Goal: Find specific page/section: Find specific page/section

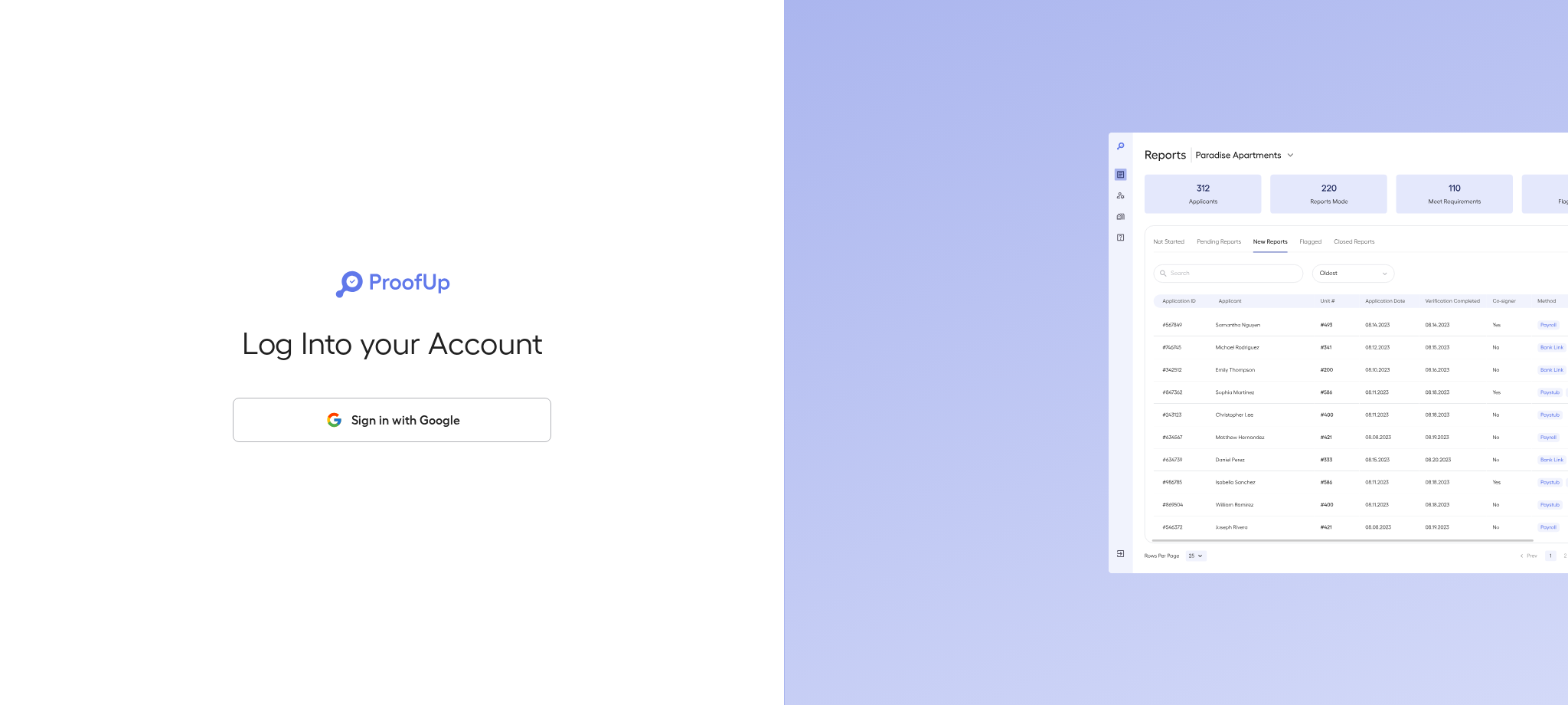
click at [414, 430] on button "Sign in with Google" at bounding box center [392, 420] width 318 height 44
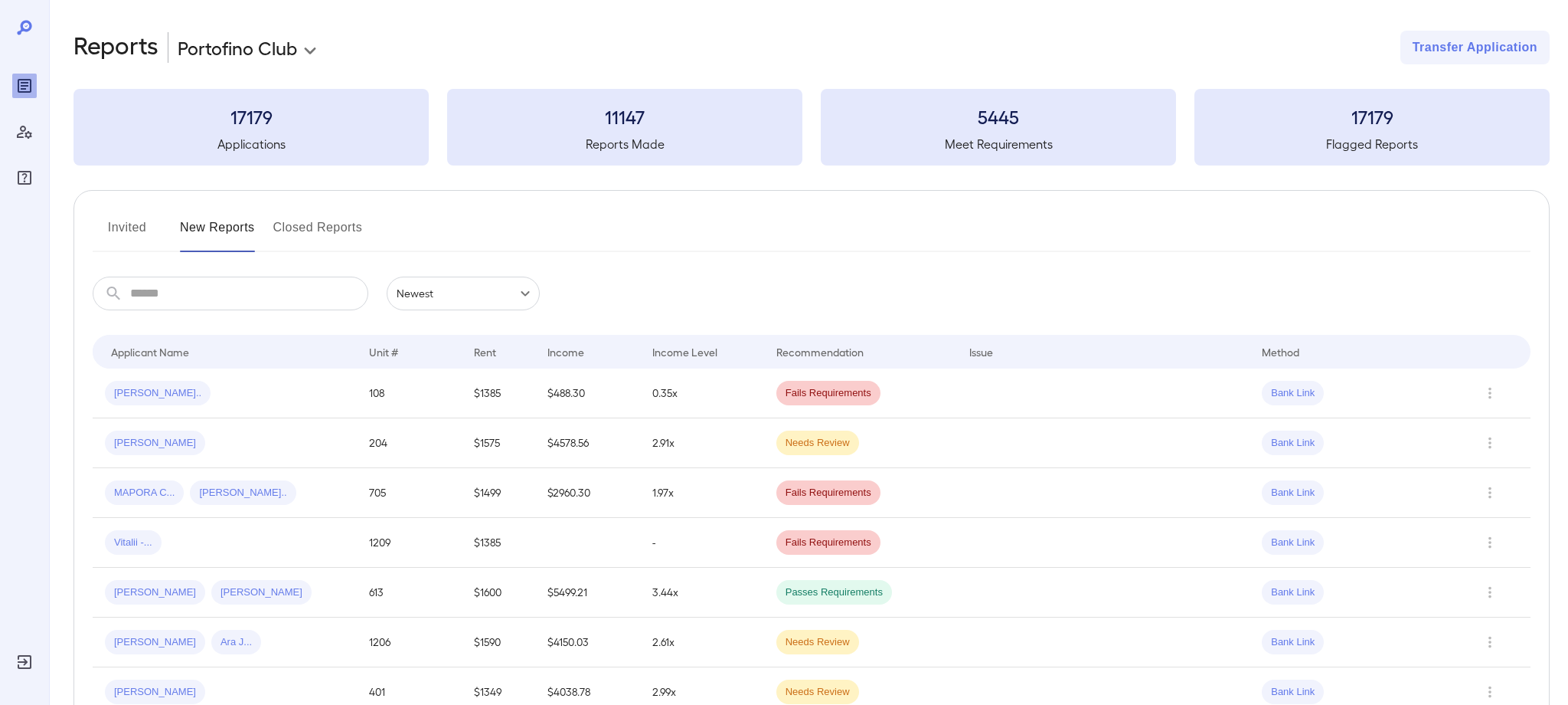
click at [1465, 243] on div "Invited New Reports Closed Reports" at bounding box center [811, 234] width 1437 height 37
click at [315, 230] on button "Closed Reports" at bounding box center [317, 234] width 90 height 37
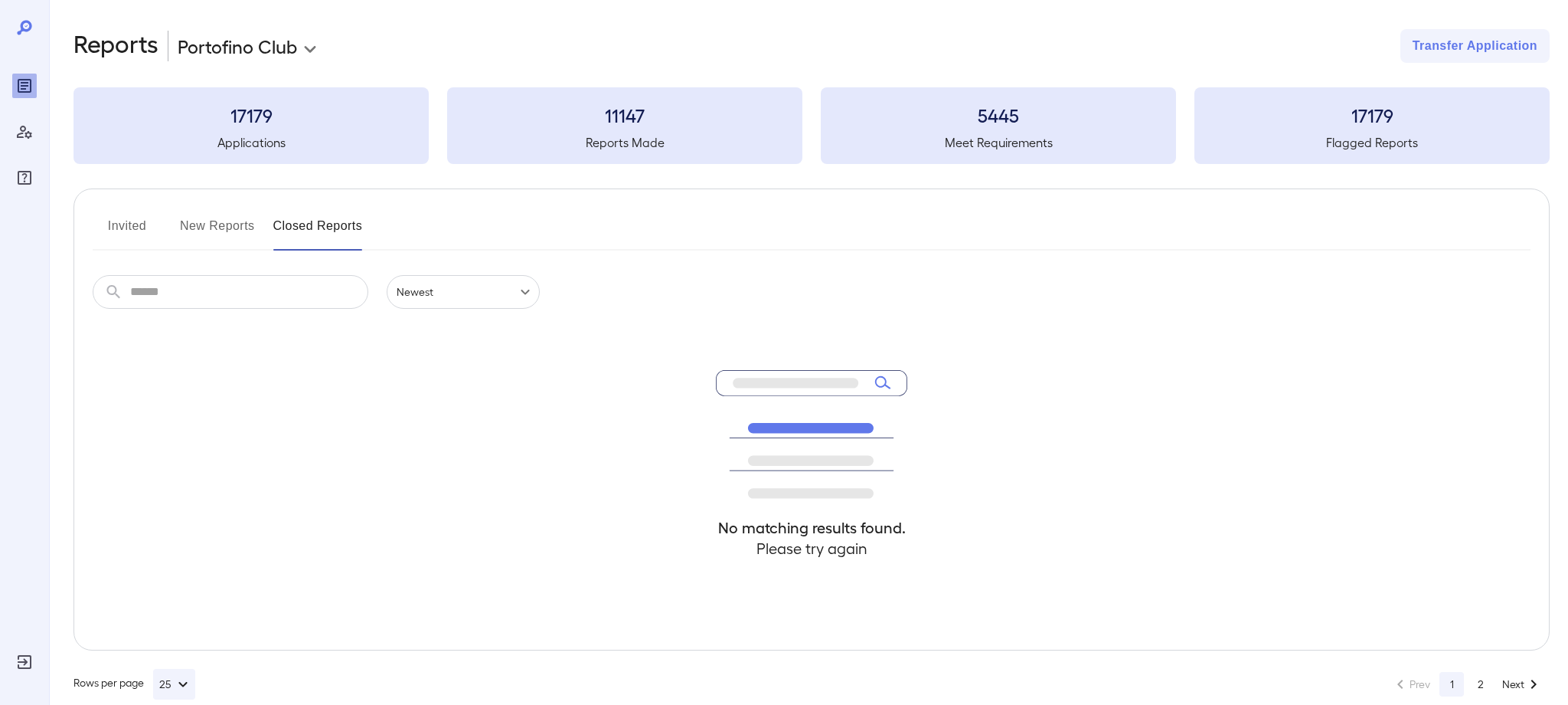
scroll to position [3, 0]
click at [131, 229] on button "Invited" at bounding box center [126, 231] width 69 height 37
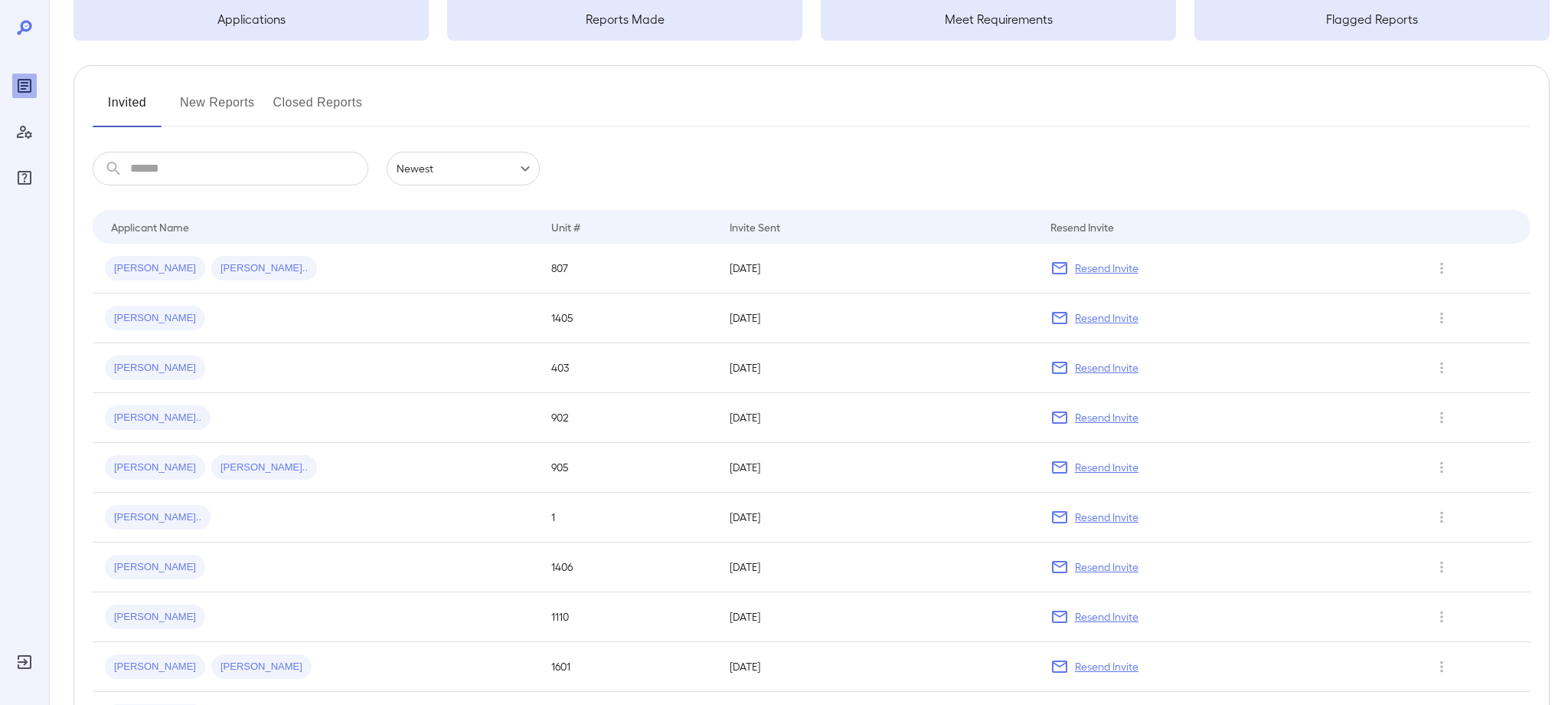
scroll to position [169, 0]
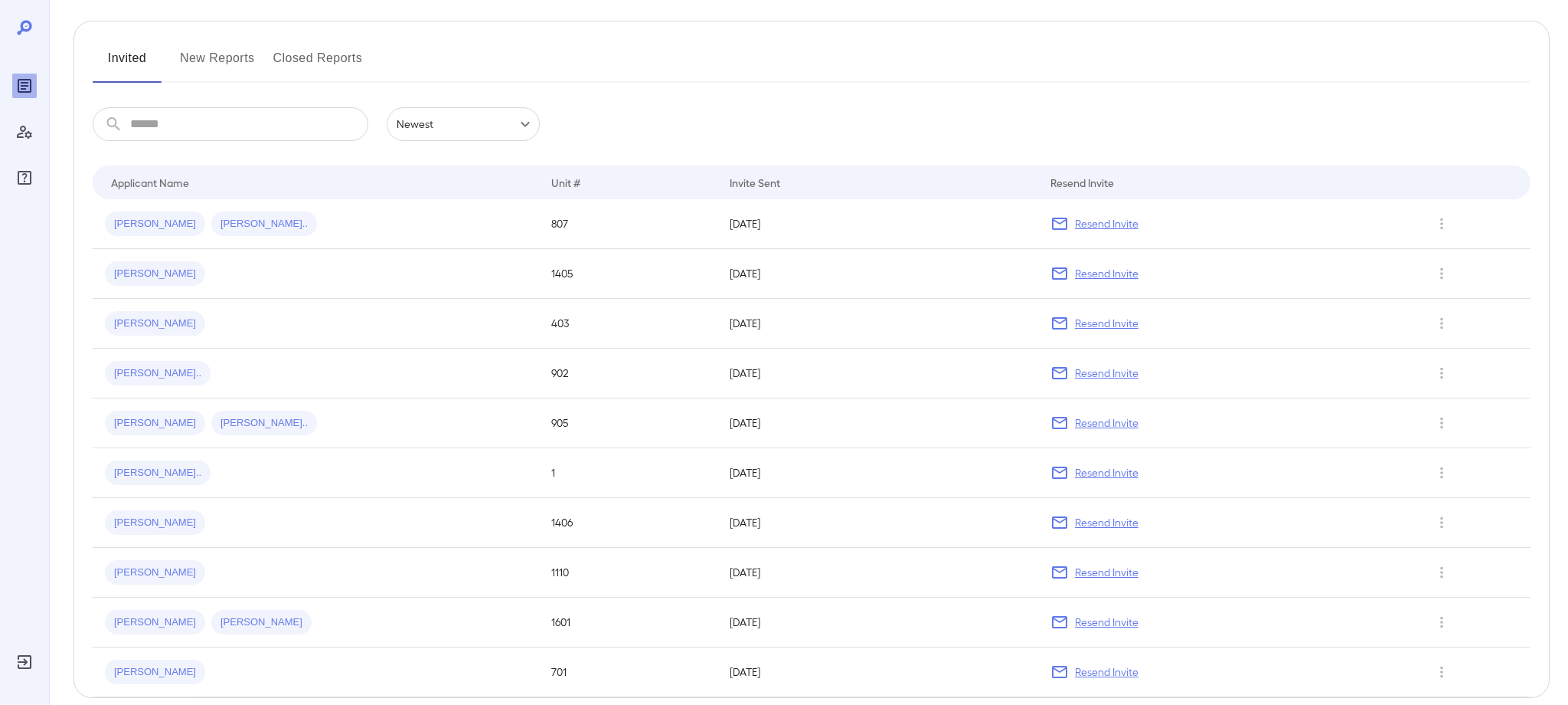
click at [189, 65] on button "New Reports" at bounding box center [217, 65] width 75 height 37
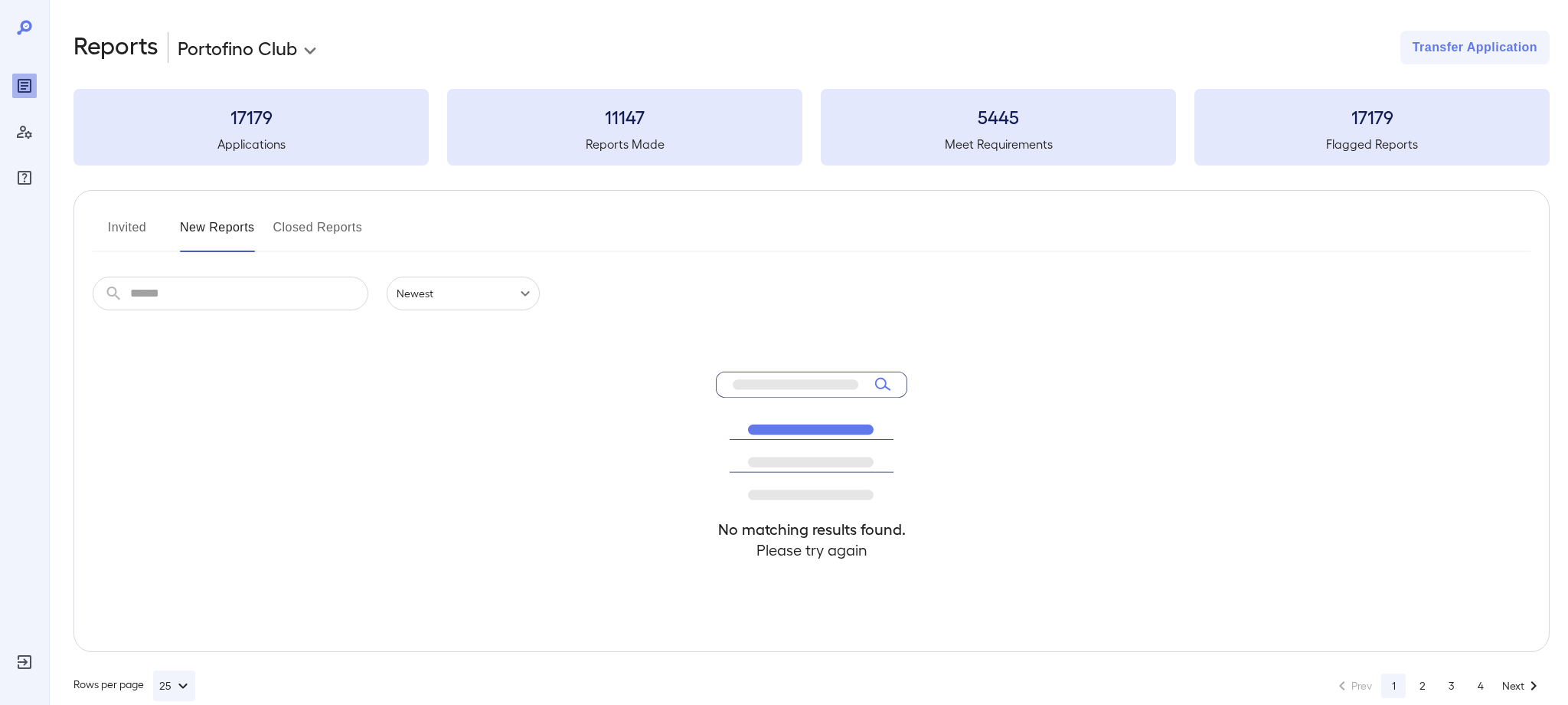
click at [145, 231] on button "Invited" at bounding box center [126, 234] width 69 height 37
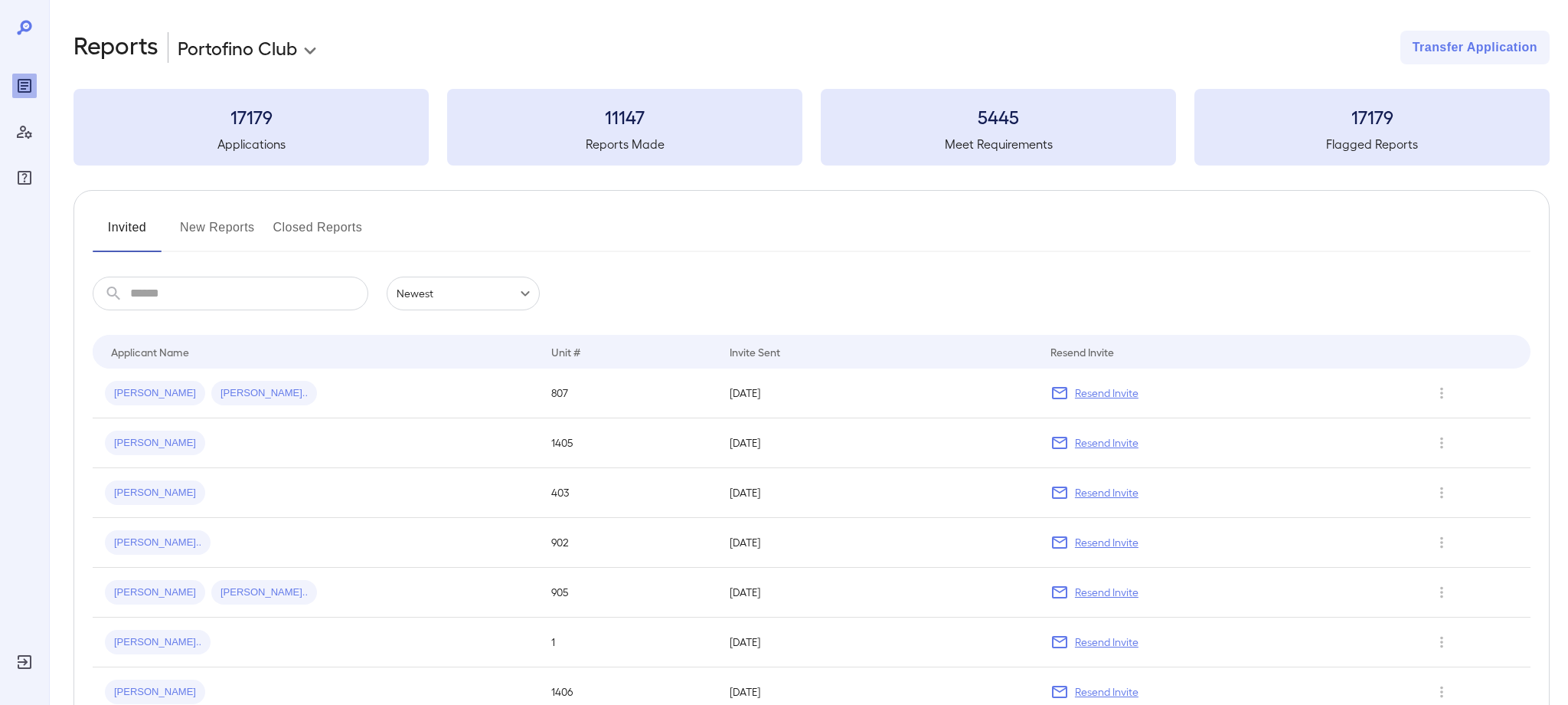
click at [335, 224] on button "Closed Reports" at bounding box center [317, 234] width 90 height 37
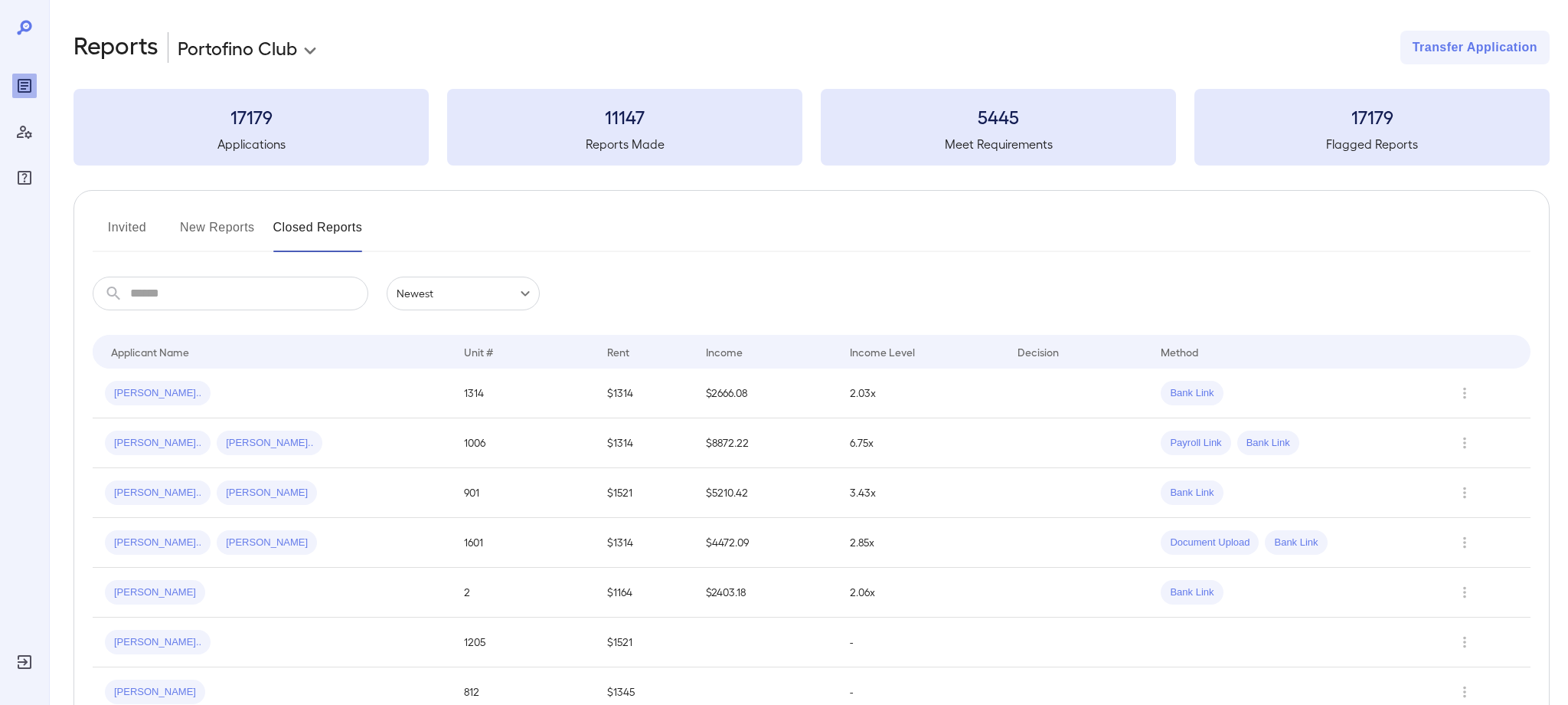
scroll to position [11, 0]
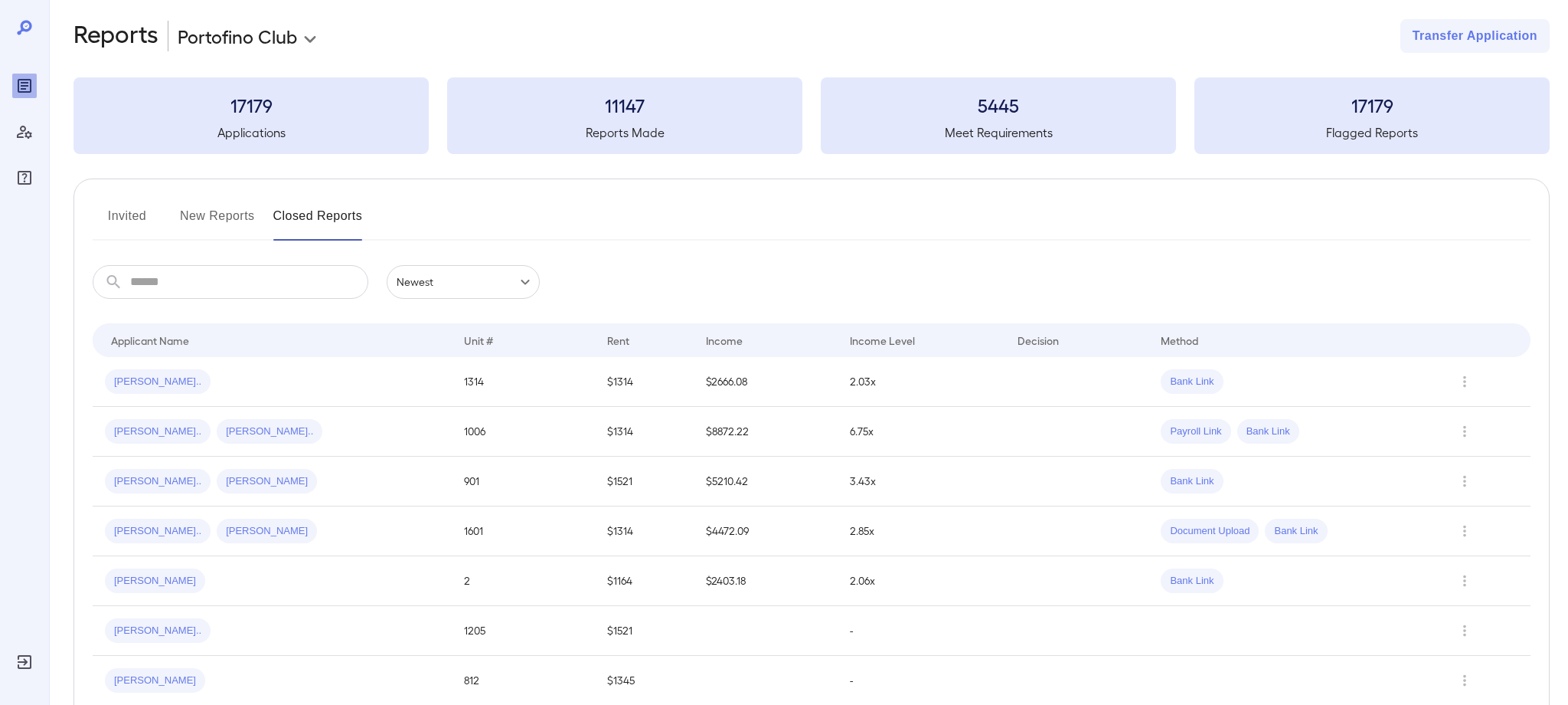
click at [168, 285] on input "text" at bounding box center [249, 282] width 238 height 34
type input "******"
click at [141, 216] on button "Invited" at bounding box center [126, 224] width 69 height 37
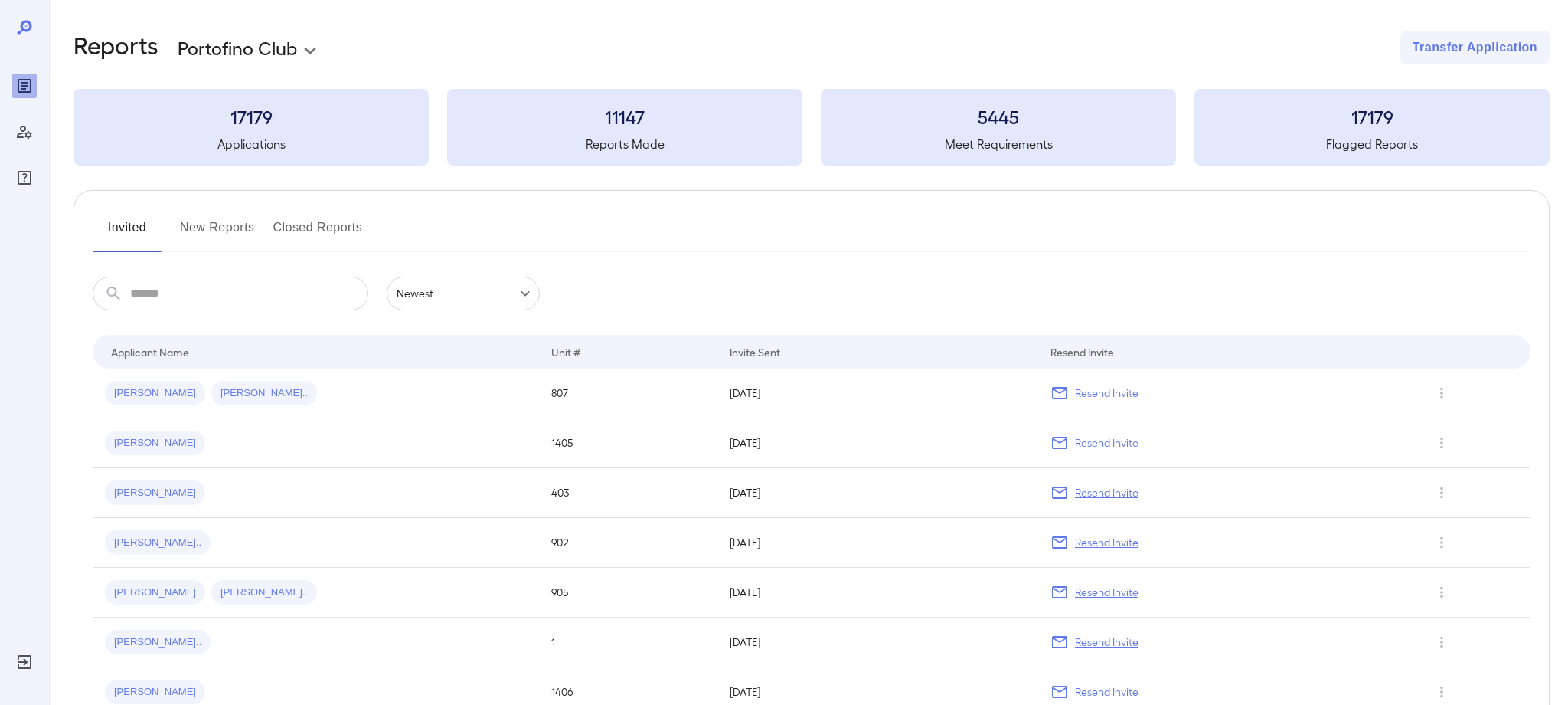
click at [137, 300] on input "text" at bounding box center [249, 293] width 238 height 34
click at [307, 222] on button "Closed Reports" at bounding box center [317, 234] width 90 height 37
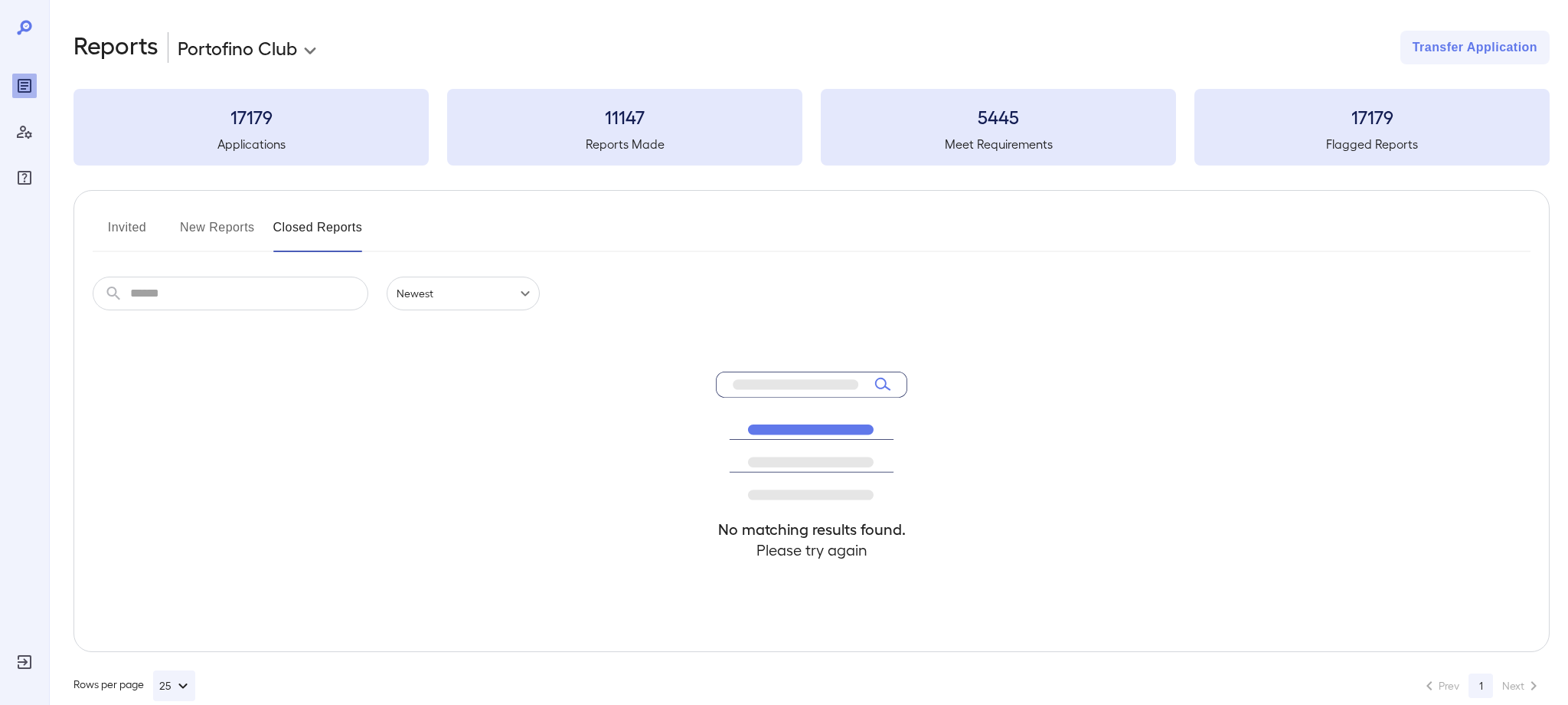
click at [451, 301] on body "**********" at bounding box center [784, 352] width 1568 height 705
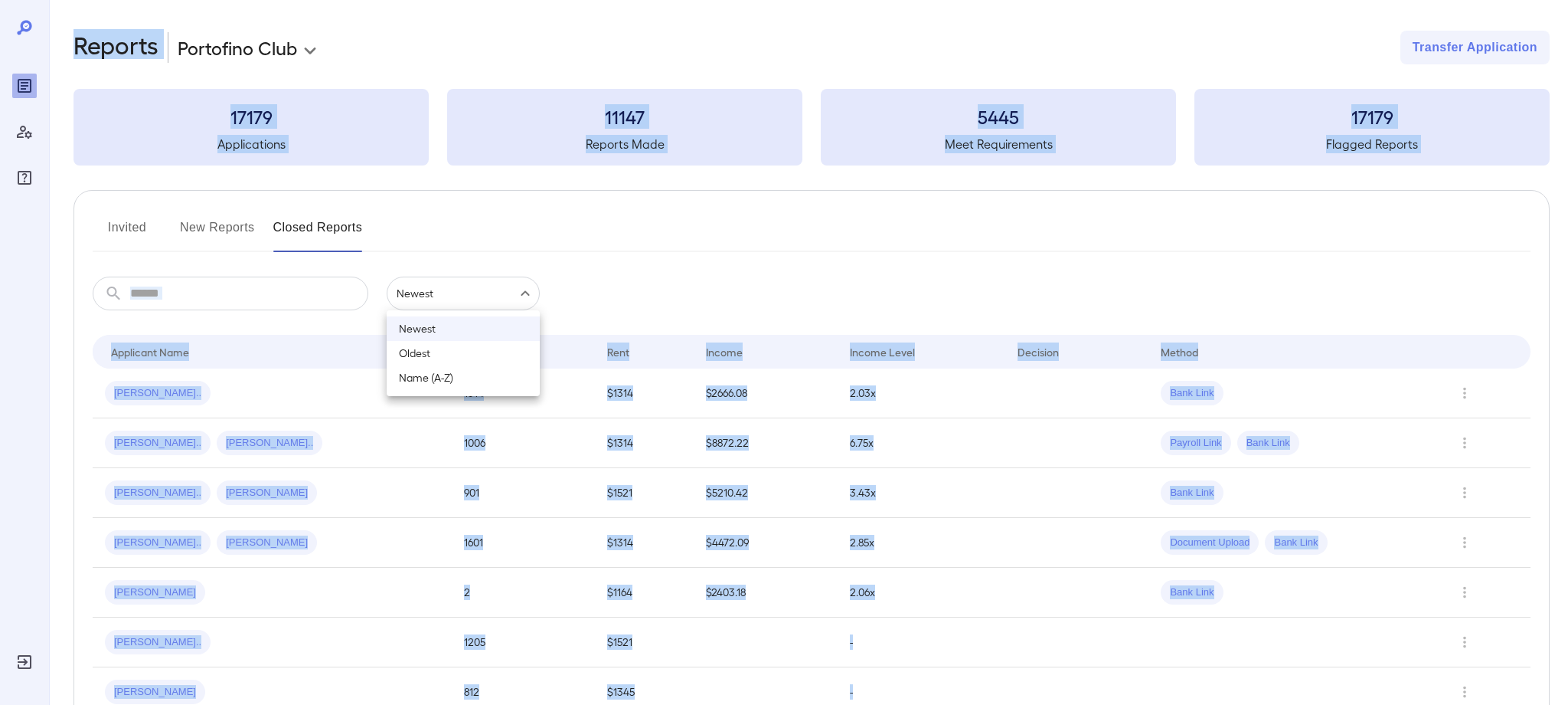
click at [451, 301] on div at bounding box center [784, 352] width 1568 height 705
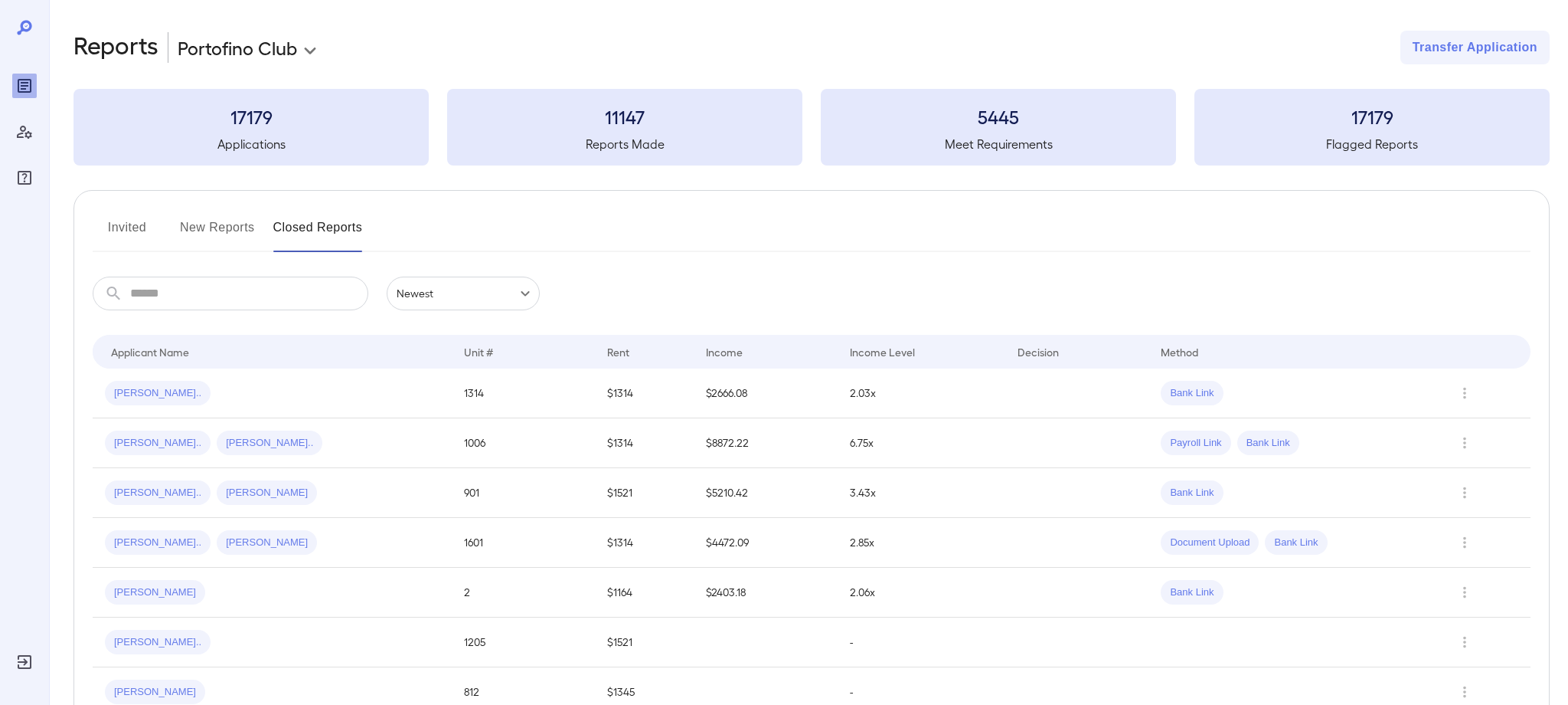
click at [124, 48] on h2 "Reports" at bounding box center [115, 47] width 85 height 34
click at [121, 226] on button "Invited" at bounding box center [126, 234] width 69 height 37
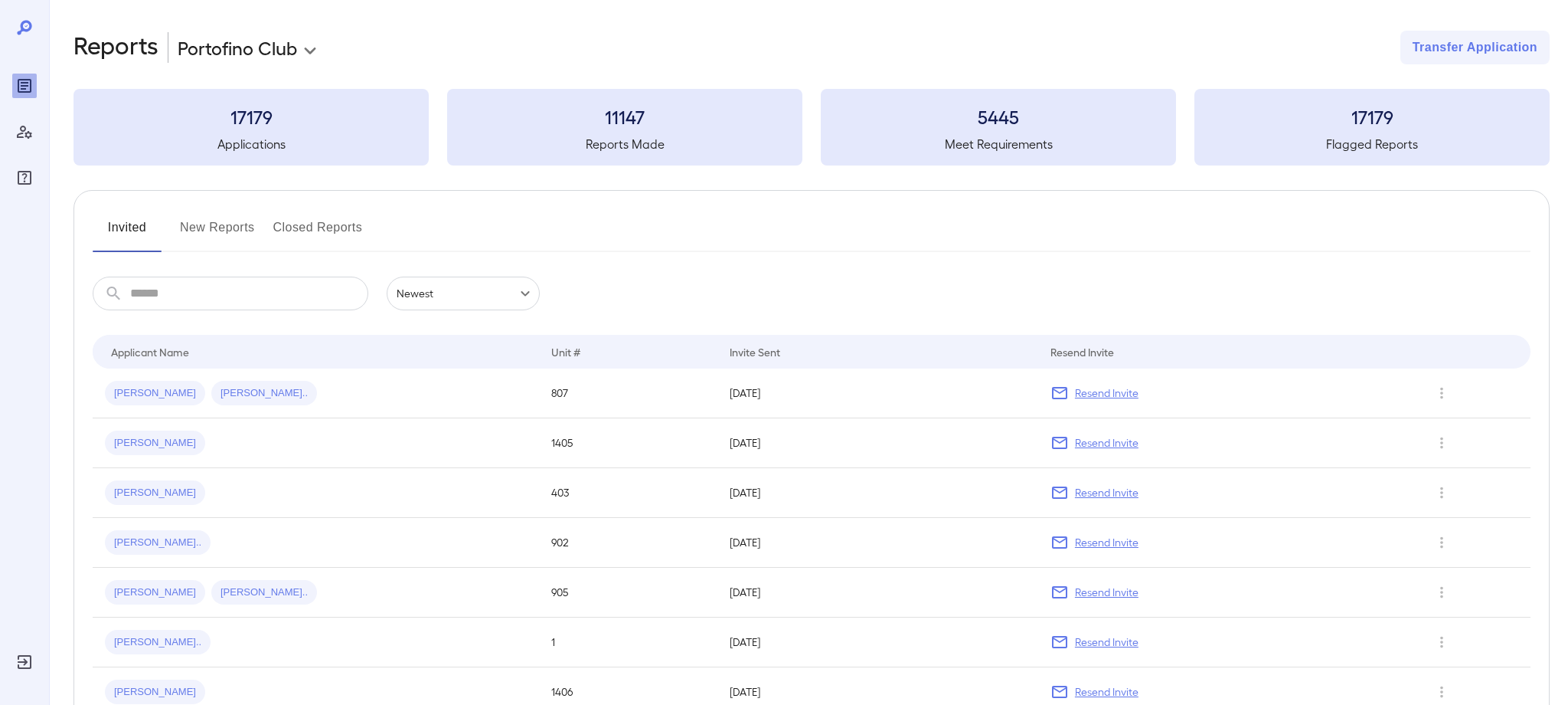
click at [222, 235] on button "New Reports" at bounding box center [217, 234] width 75 height 37
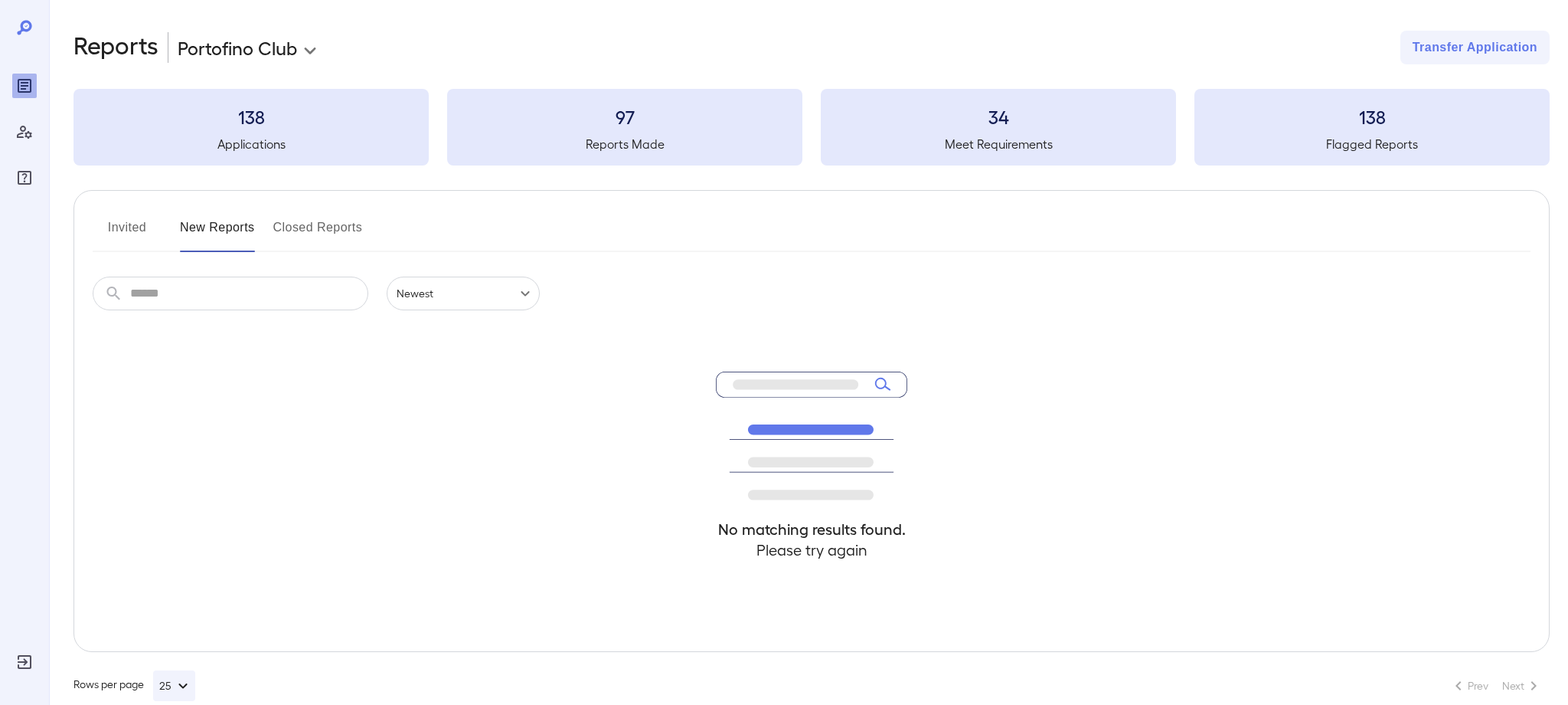
click at [225, 234] on button "New Reports" at bounding box center [217, 234] width 75 height 37
click at [328, 230] on button "Closed Reports" at bounding box center [317, 234] width 90 height 37
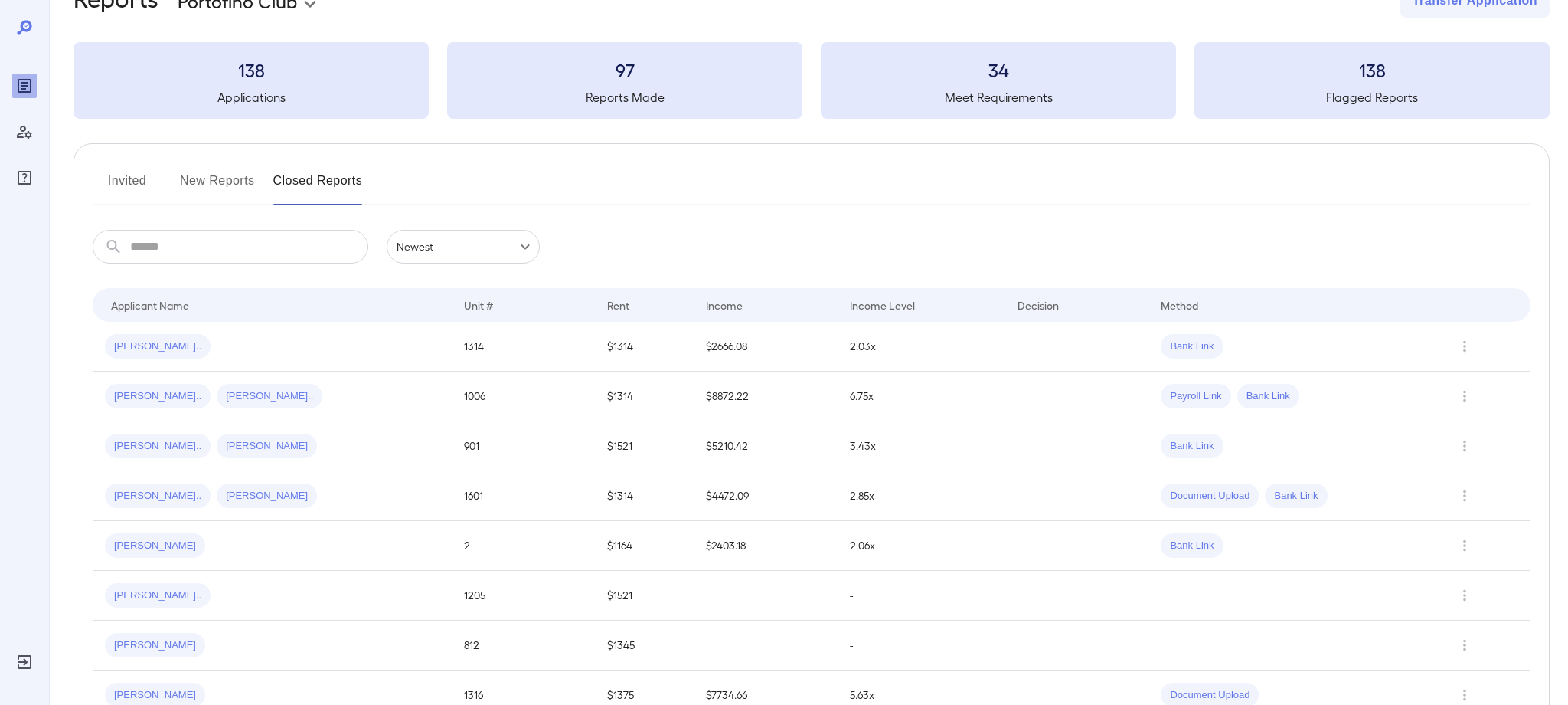
scroll to position [47, 0]
click at [191, 253] on input "text" at bounding box center [249, 245] width 238 height 34
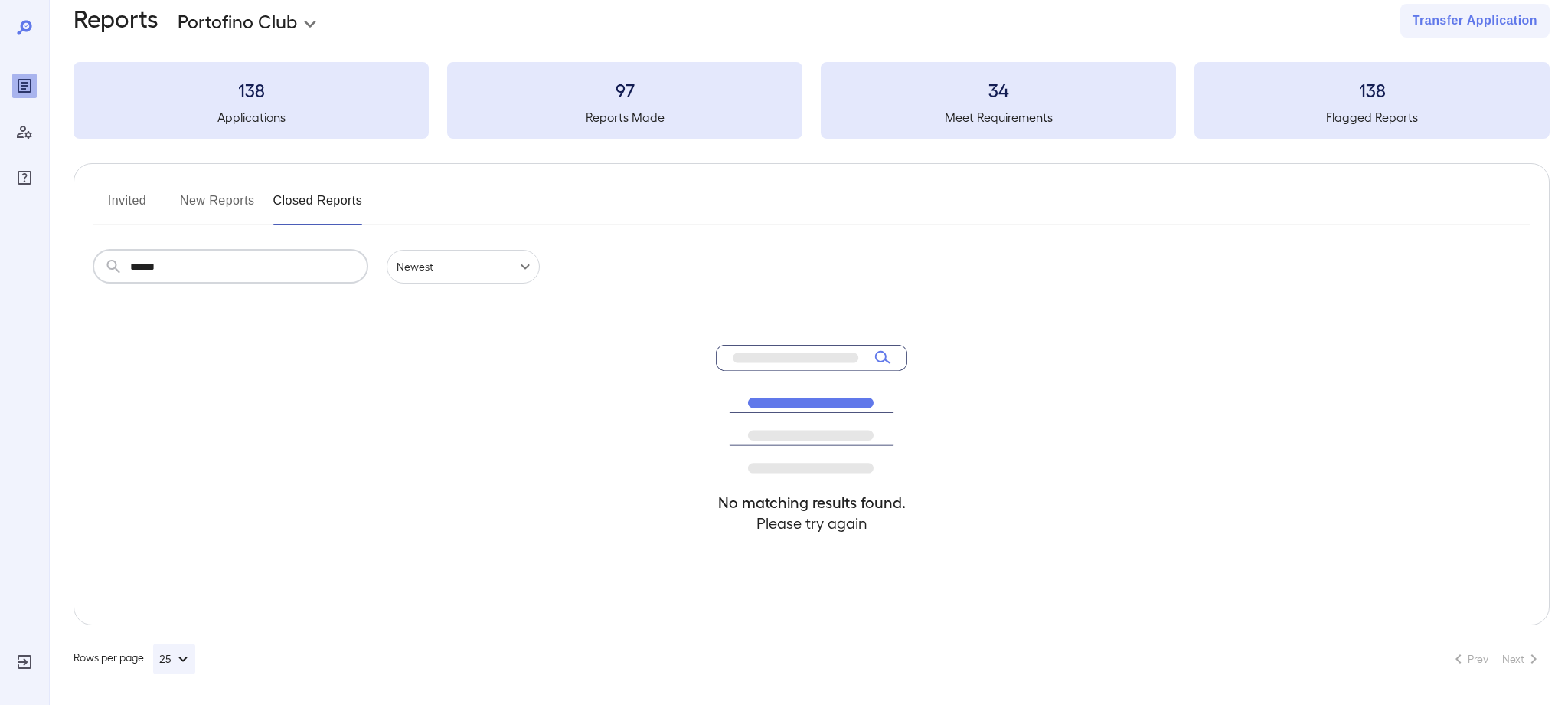
type input "******"
